Goal: Information Seeking & Learning: Learn about a topic

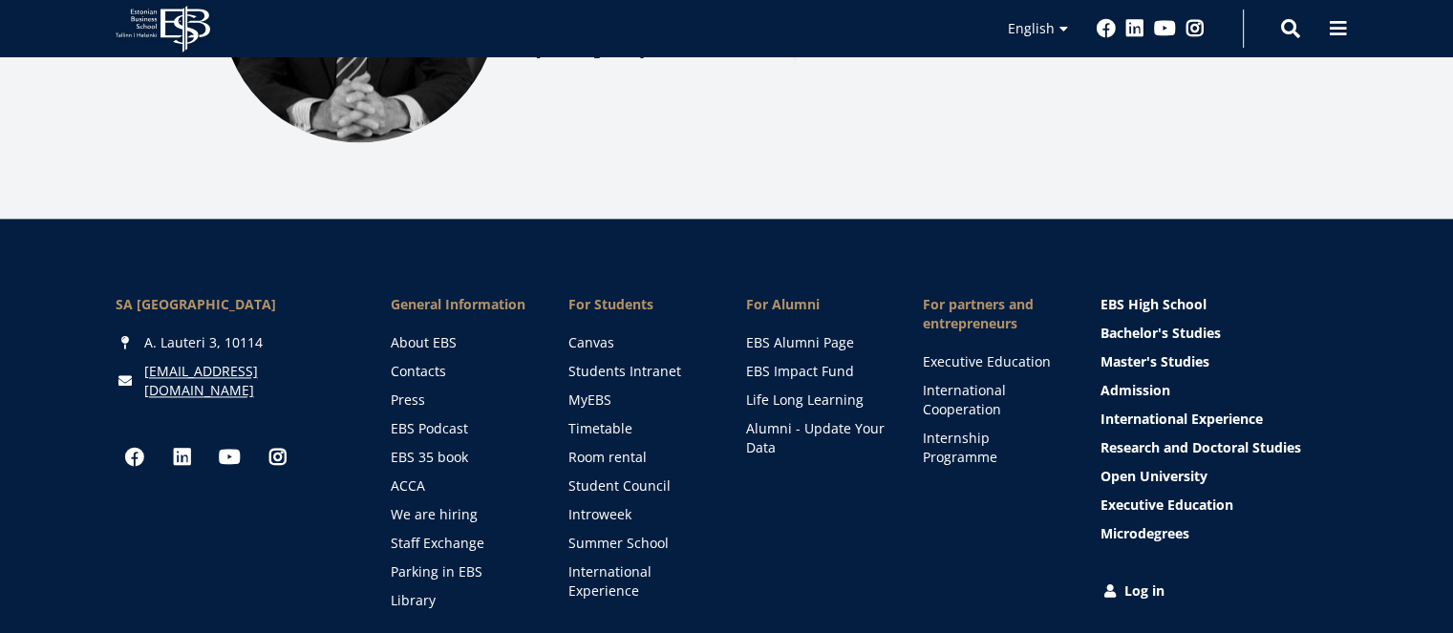
scroll to position [2710, 0]
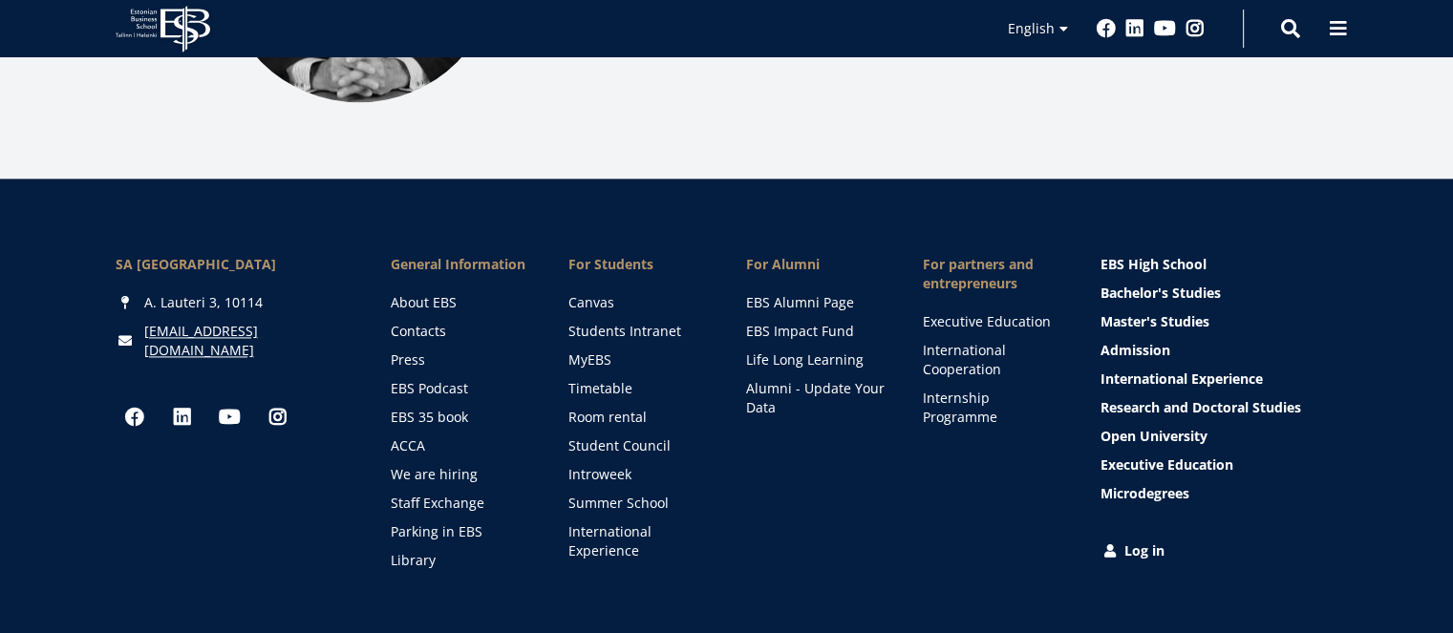
click at [949, 344] on link "International Cooperation" at bounding box center [993, 360] width 139 height 38
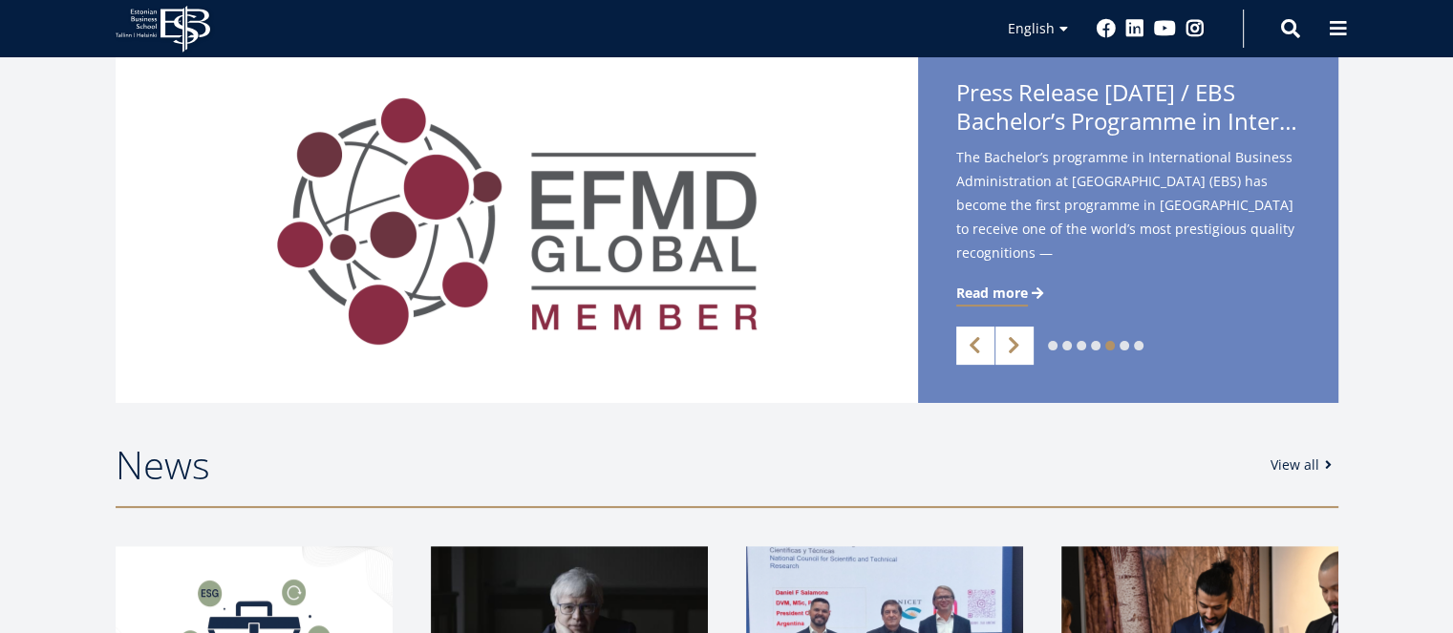
scroll to position [0, 0]
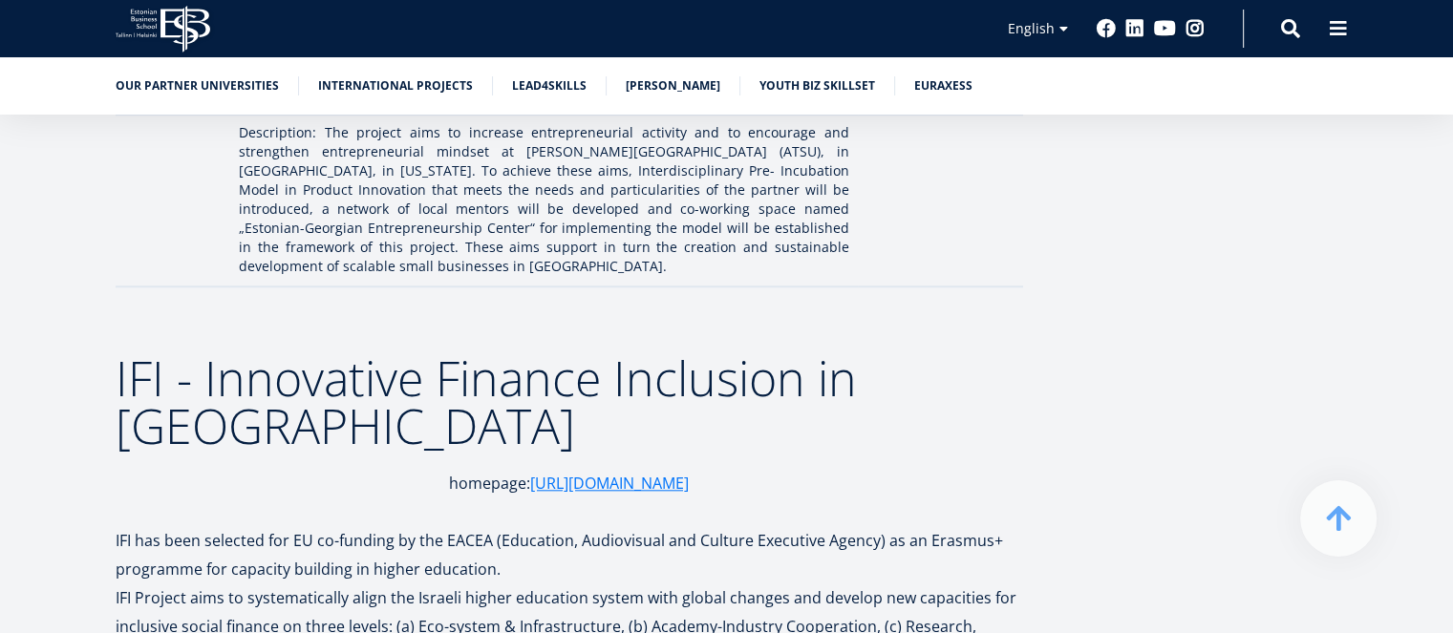
scroll to position [1719, 0]
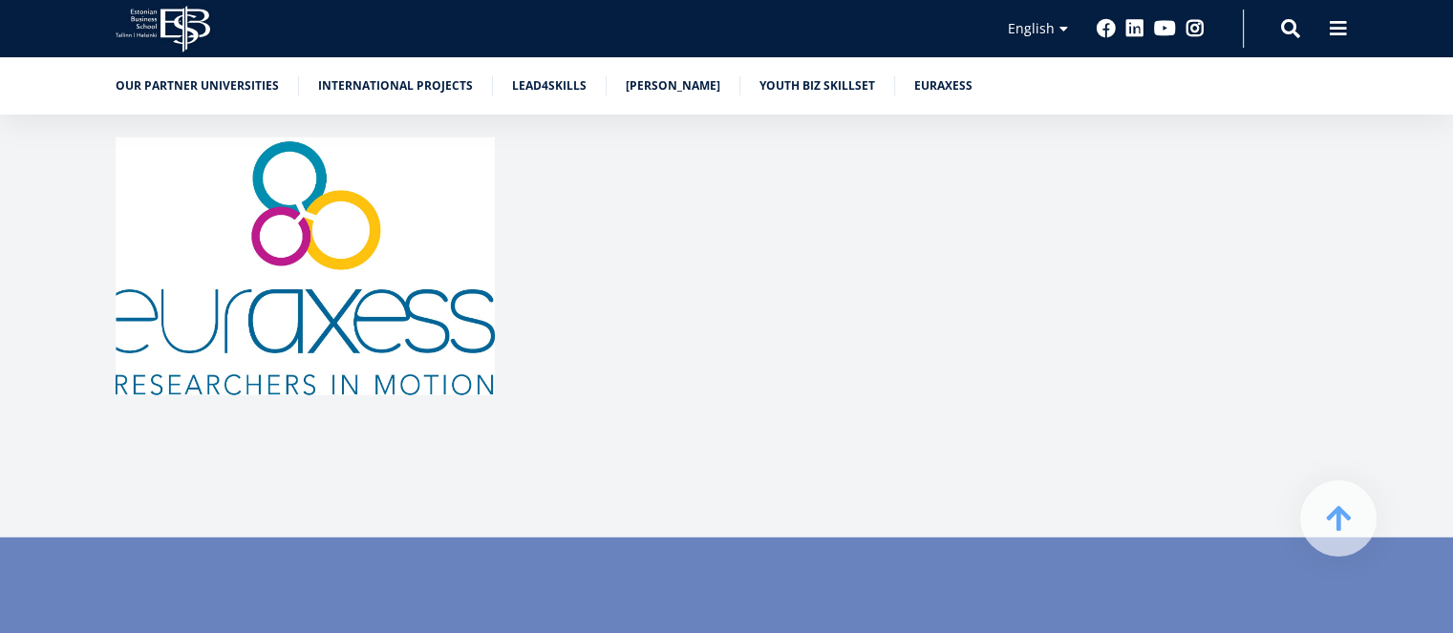
drag, startPoint x: 1466, startPoint y: 60, endPoint x: 1466, endPoint y: 537, distance: 476.6
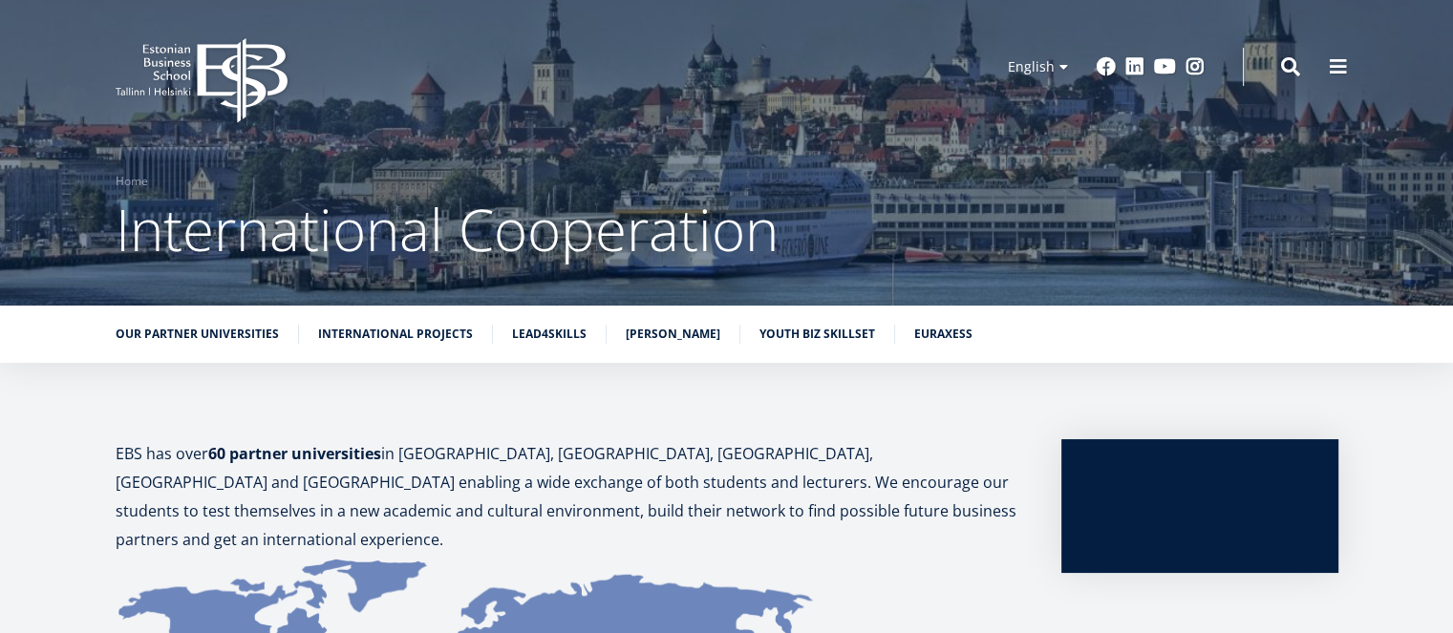
scroll to position [181, 0]
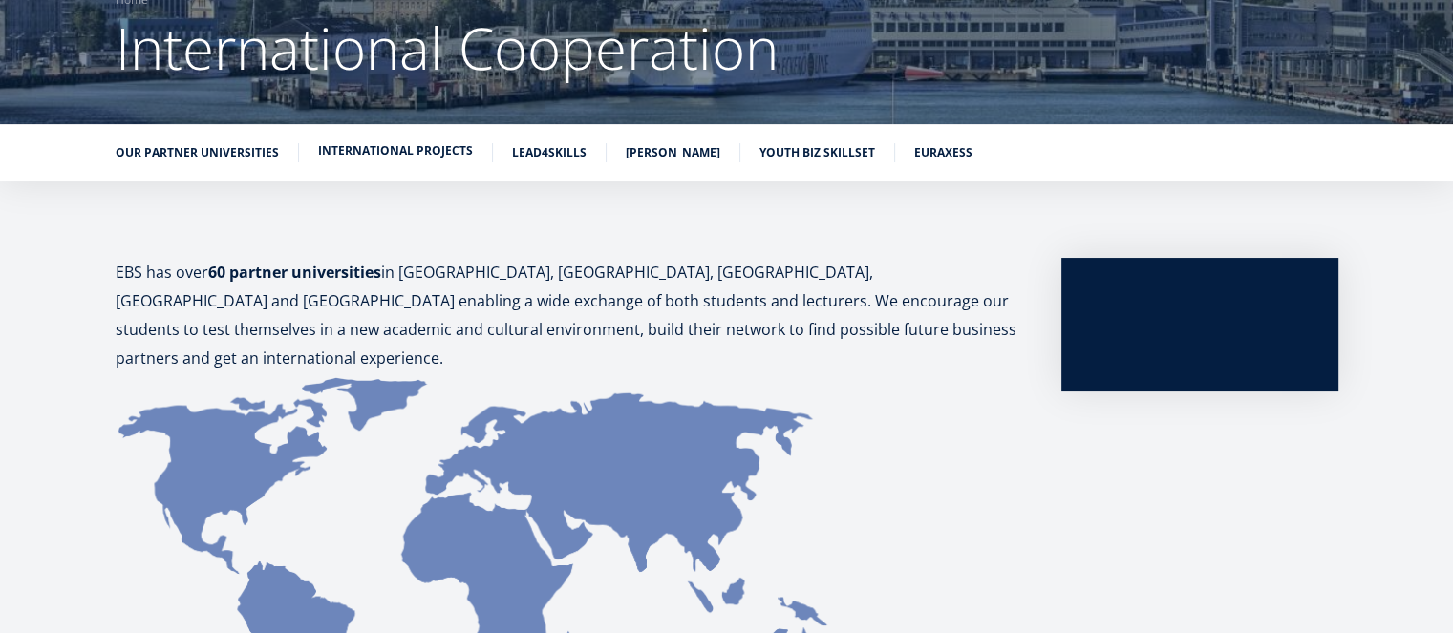
click at [385, 159] on li "International Projects" at bounding box center [405, 152] width 175 height 19
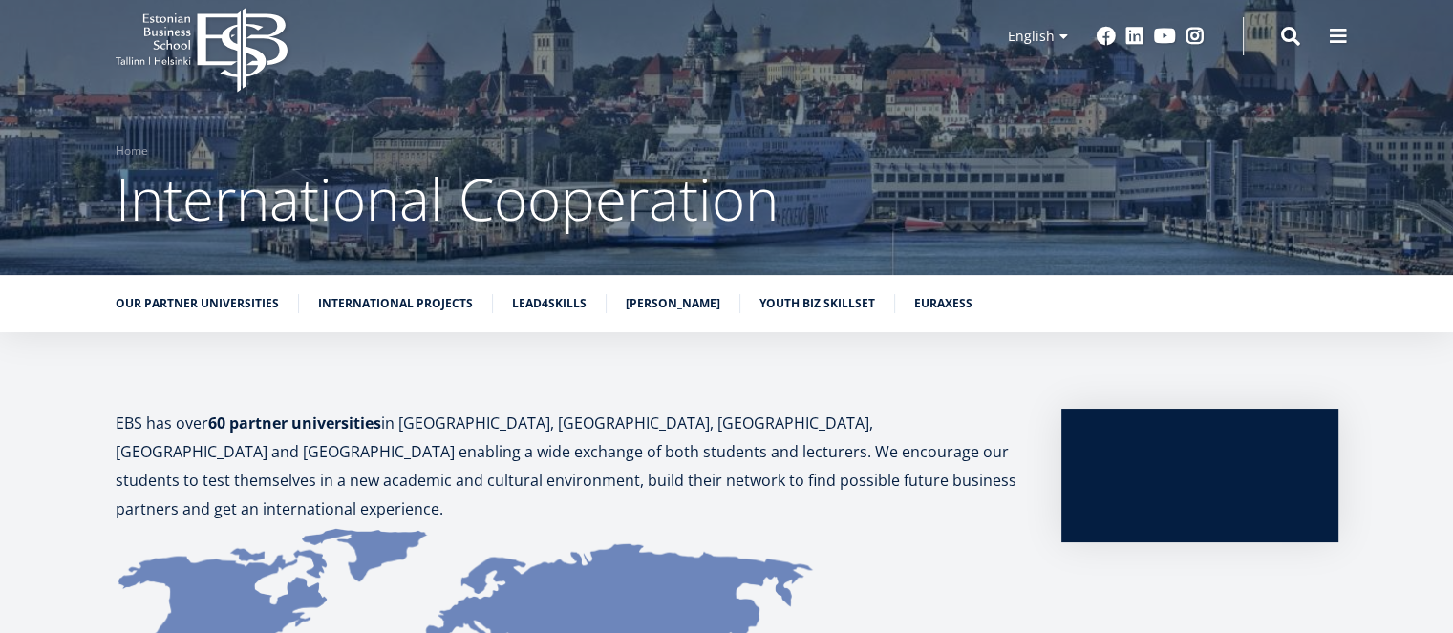
scroll to position [0, 0]
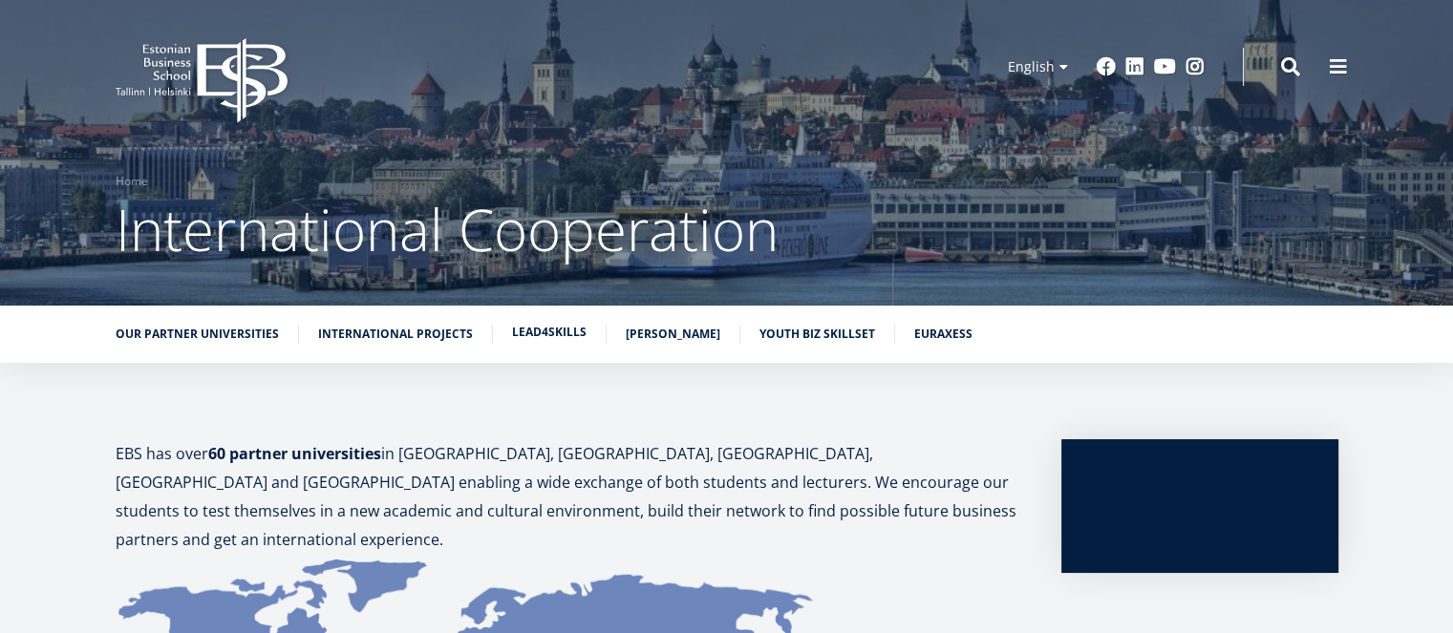
click at [554, 339] on link "Lead4Skills" at bounding box center [549, 332] width 74 height 19
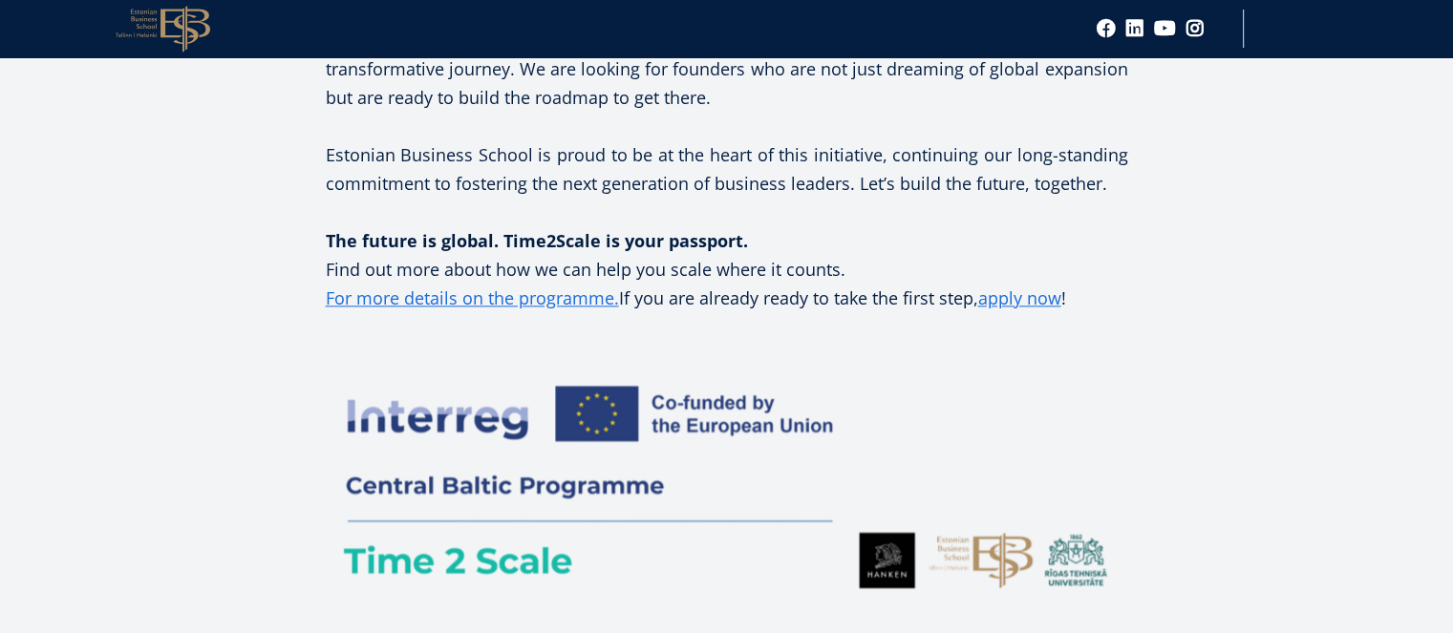
scroll to position [2203, 0]
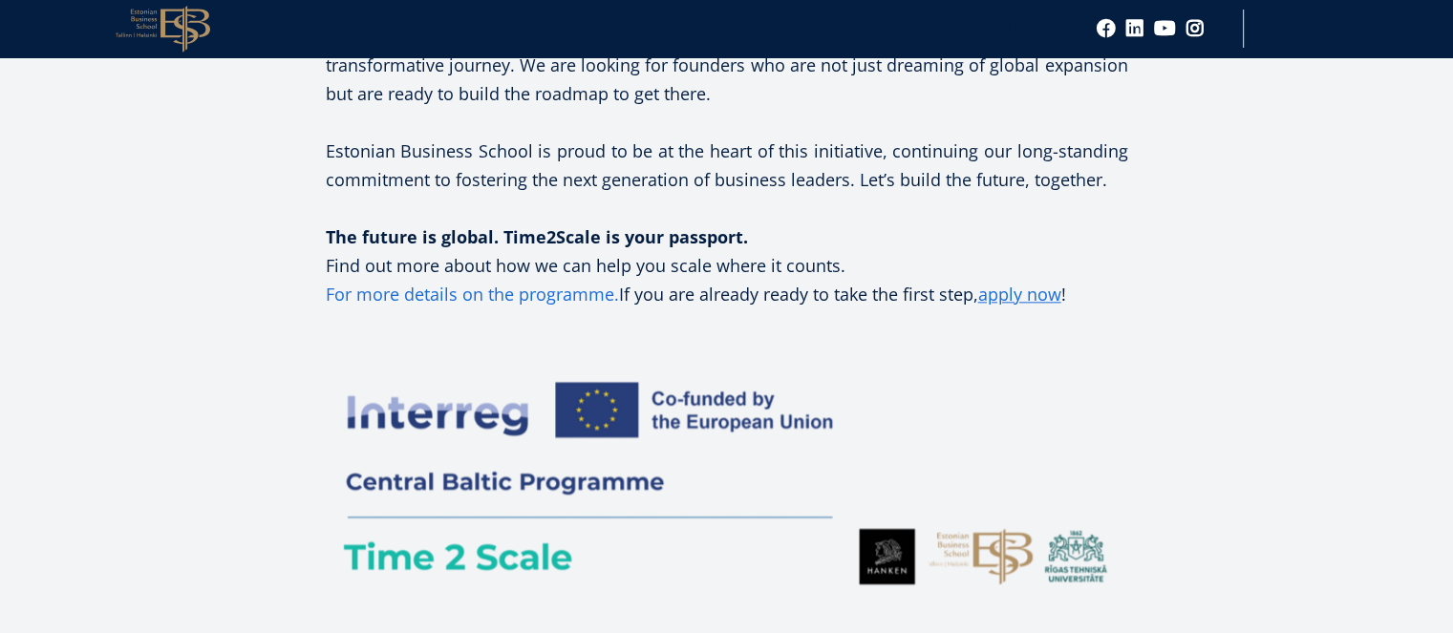
click at [543, 280] on link "For more details on the programme." at bounding box center [472, 294] width 293 height 29
